Goal: Find specific page/section: Find specific page/section

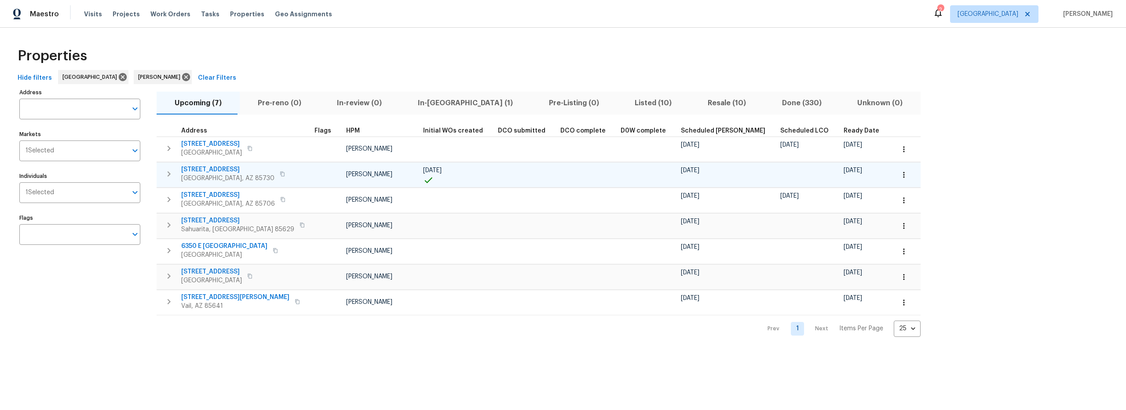
click at [895, 177] on button "button" at bounding box center [904, 174] width 19 height 19
click at [811, 255] on p "Admin: Closing" at bounding box center [802, 253] width 43 height 9
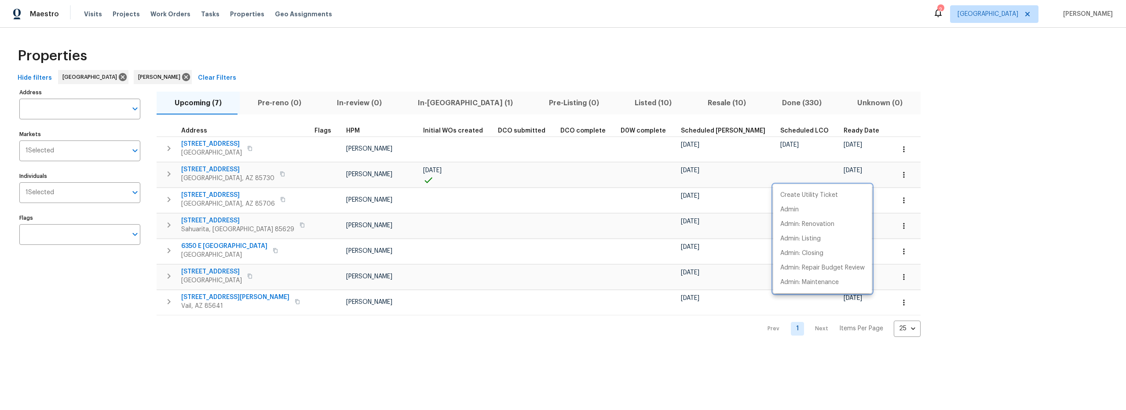
click at [660, 101] on div at bounding box center [563, 205] width 1126 height 410
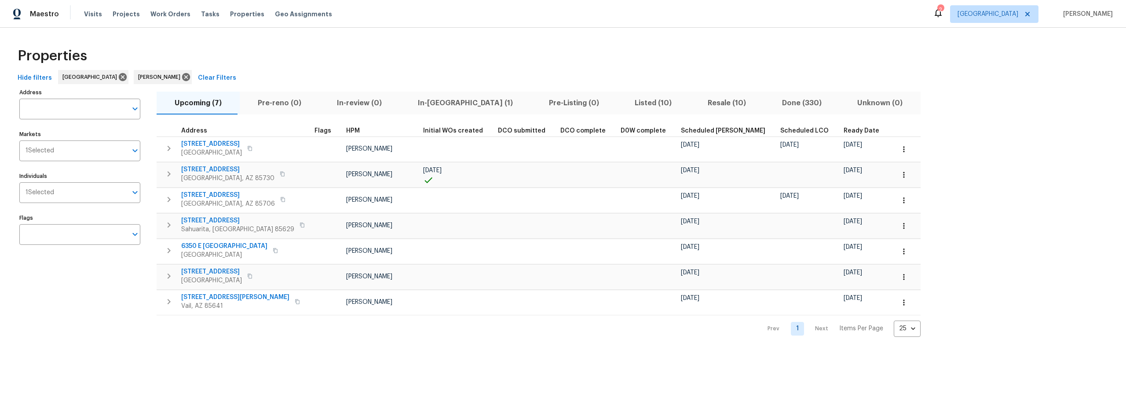
click at [695, 104] on span "Resale (10)" at bounding box center [727, 103] width 64 height 12
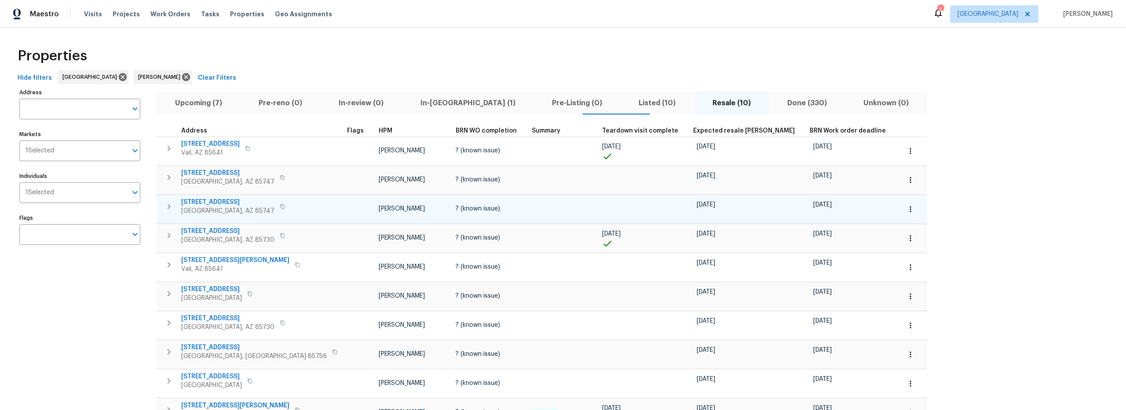
click at [212, 200] on span "9624 E Azuma Way" at bounding box center [227, 202] width 93 height 9
click at [901, 213] on button "button" at bounding box center [910, 208] width 19 height 19
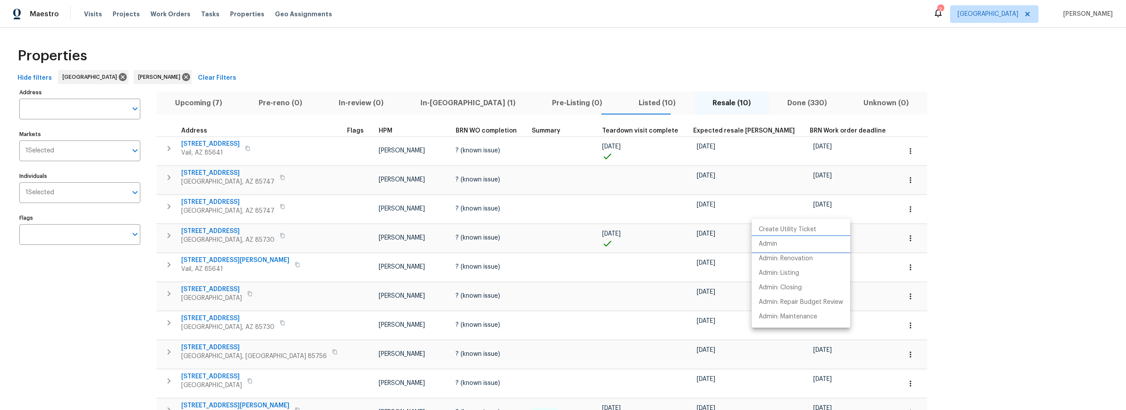
click at [774, 241] on p "Admin" at bounding box center [768, 243] width 18 height 9
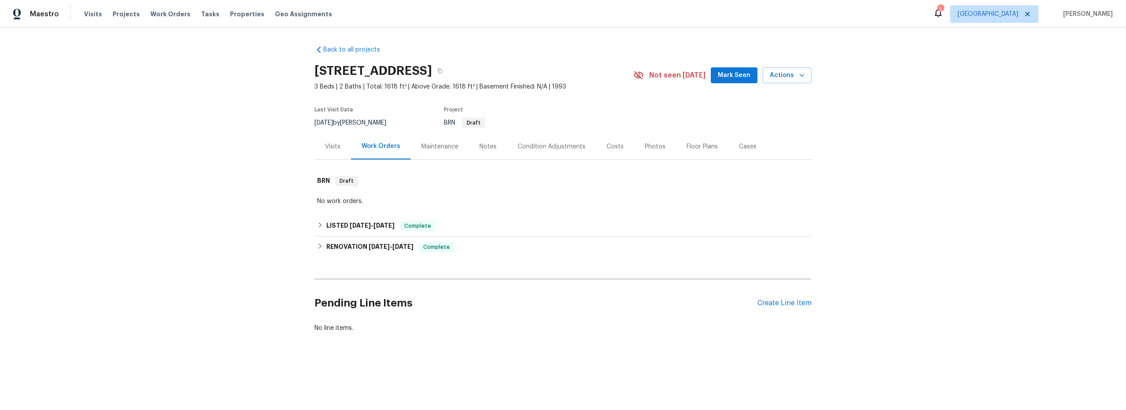
click at [610, 149] on div "Costs" at bounding box center [615, 146] width 17 height 9
